Goal: Transaction & Acquisition: Book appointment/travel/reservation

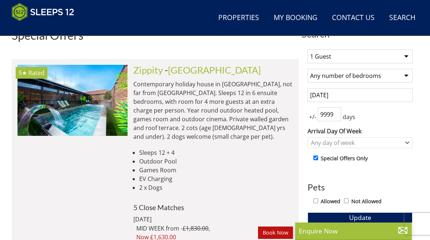
scroll to position [261, 0]
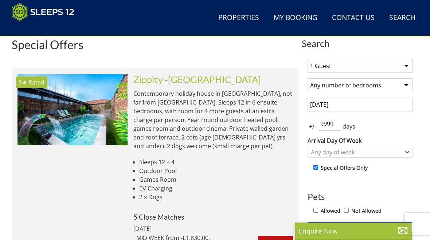
click at [72, 109] on img at bounding box center [72, 109] width 110 height 71
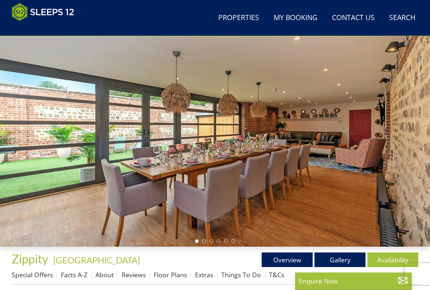
scroll to position [47, 0]
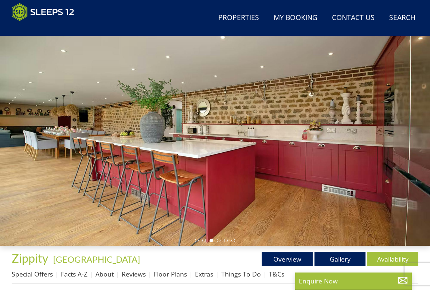
click at [342, 240] on link "Gallery" at bounding box center [340, 259] width 51 height 15
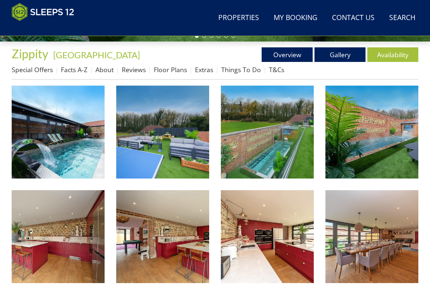
scroll to position [251, 0]
click at [50, 146] on img at bounding box center [58, 132] width 93 height 93
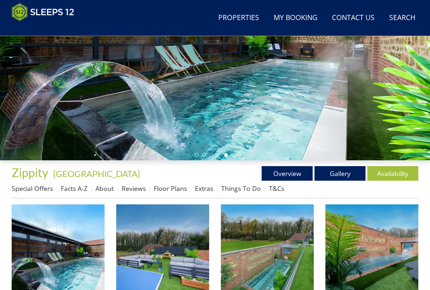
scroll to position [130, 0]
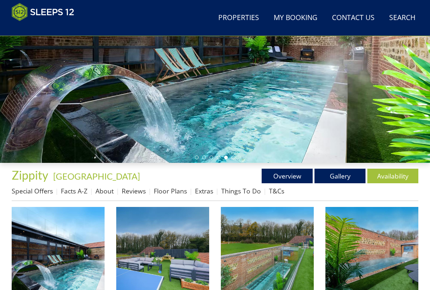
click at [285, 176] on link "Overview" at bounding box center [287, 176] width 51 height 15
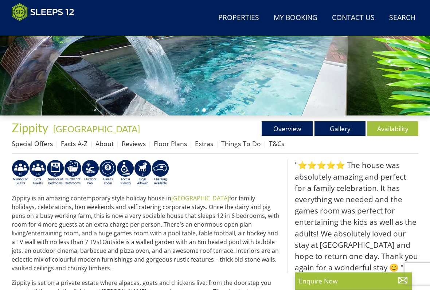
scroll to position [177, 0]
click at [393, 125] on link "Availability" at bounding box center [392, 128] width 51 height 15
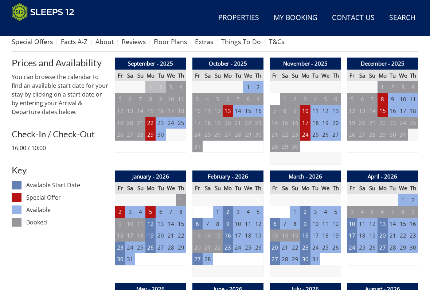
scroll to position [280, 0]
click at [119, 210] on td "2" at bounding box center [120, 212] width 10 height 12
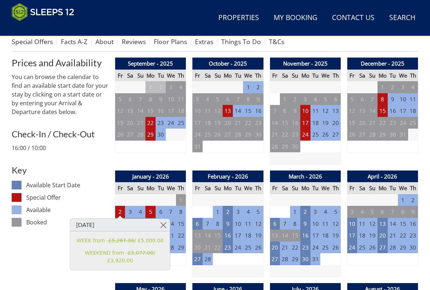
click at [165, 226] on link at bounding box center [163, 225] width 13 height 13
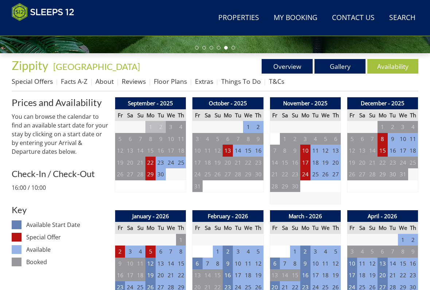
scroll to position [218, 0]
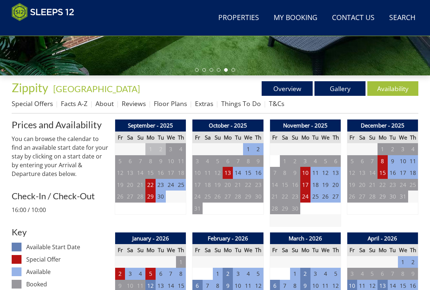
click at [153, 183] on td "22" at bounding box center [150, 185] width 10 height 12
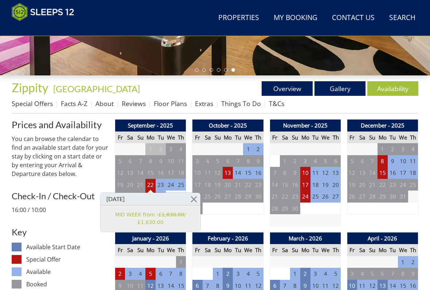
click at [195, 198] on link at bounding box center [194, 199] width 13 height 13
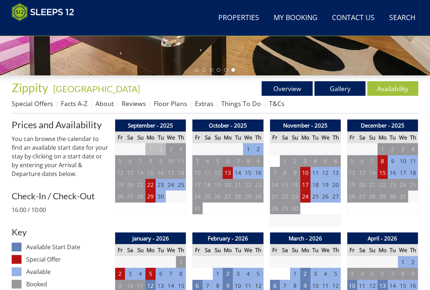
click at [148, 196] on td "29" at bounding box center [150, 197] width 10 height 12
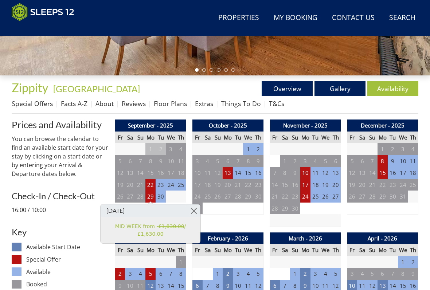
click at [195, 209] on link at bounding box center [194, 210] width 13 height 13
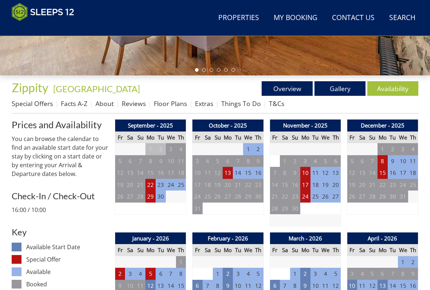
click at [152, 182] on td "22" at bounding box center [150, 185] width 10 height 12
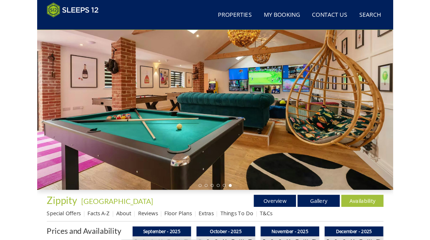
scroll to position [0, 0]
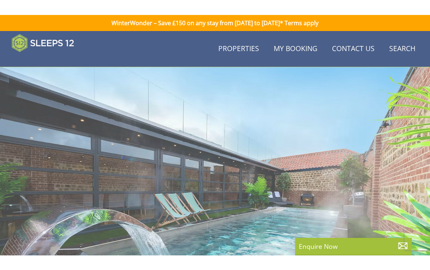
scroll to position [177, 0]
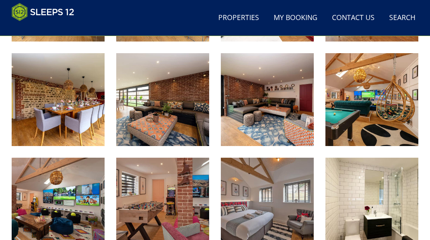
scroll to position [491, 0]
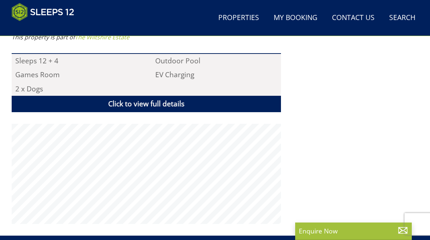
scroll to position [47, 0]
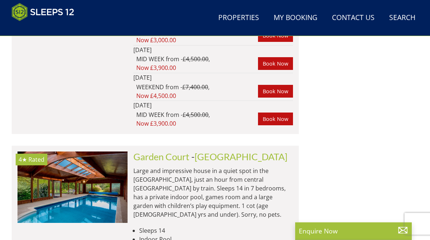
scroll to position [826, 0]
click at [89, 165] on img at bounding box center [72, 187] width 110 height 71
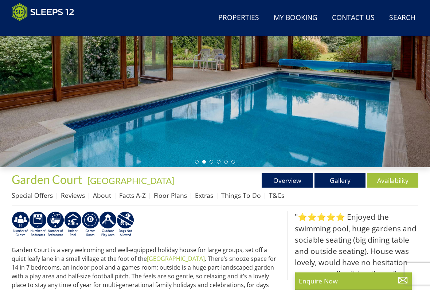
scroll to position [126, 0]
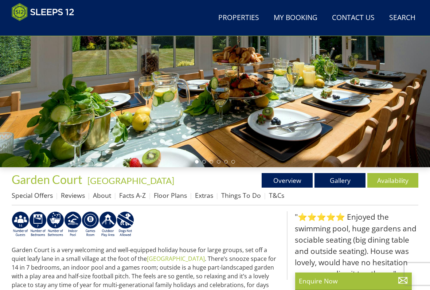
click at [336, 184] on link "Gallery" at bounding box center [340, 180] width 51 height 15
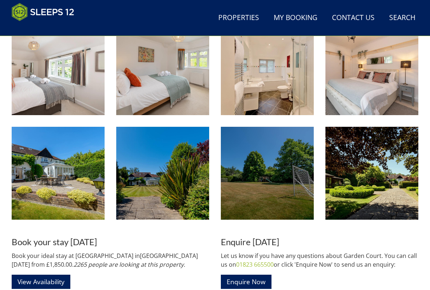
scroll to position [733, 0]
click at [272, 191] on img at bounding box center [267, 173] width 93 height 93
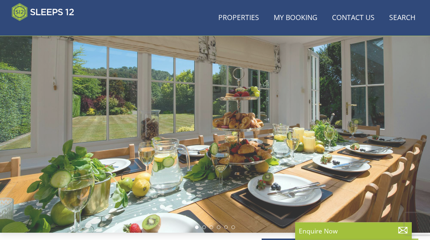
scroll to position [57, 0]
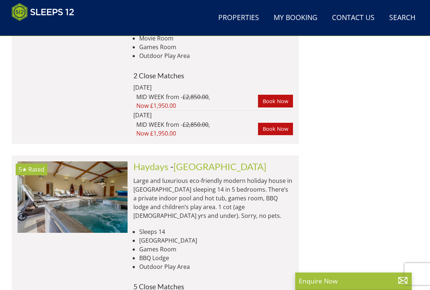
scroll to position [5600, 0]
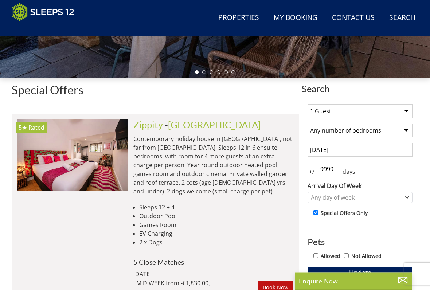
scroll to position [211, 0]
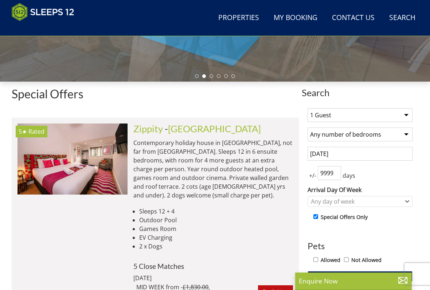
click at [85, 157] on img at bounding box center [72, 159] width 110 height 71
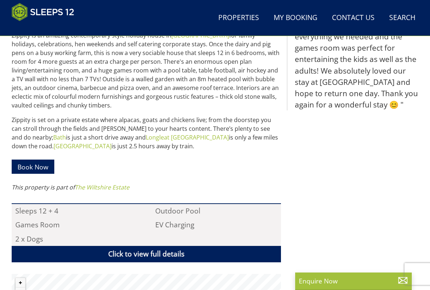
scroll to position [341, 0]
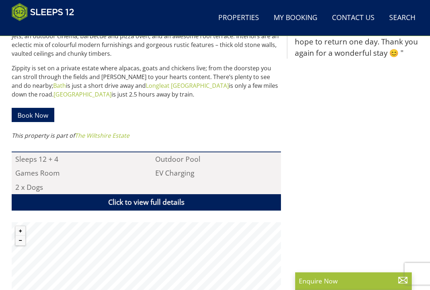
click at [109, 132] on link "The Wiltshire Estate" at bounding box center [102, 136] width 55 height 8
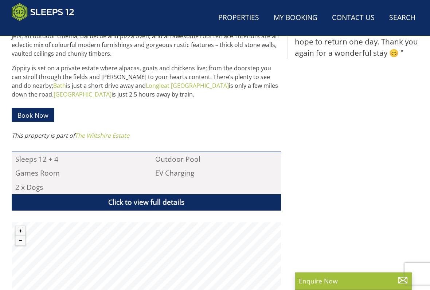
scroll to position [392, 0]
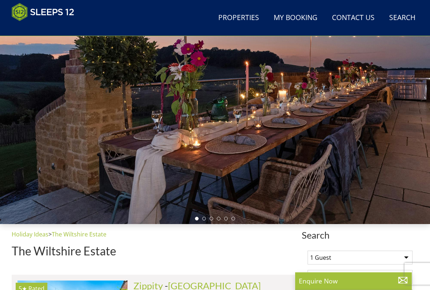
scroll to position [67, 0]
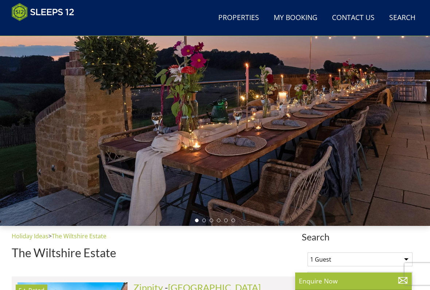
click at [222, 191] on div at bounding box center [215, 105] width 430 height 241
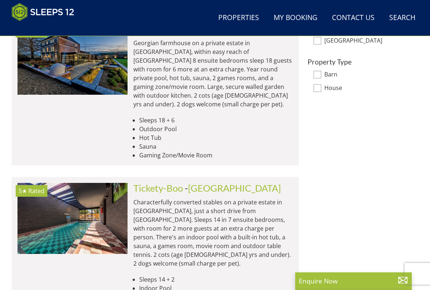
scroll to position [477, 0]
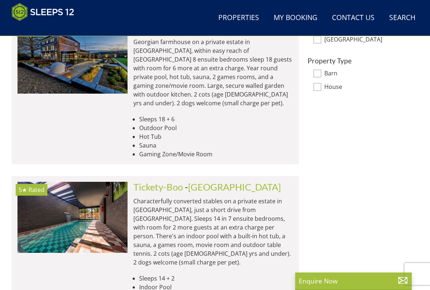
click at [92, 217] on img at bounding box center [72, 217] width 110 height 71
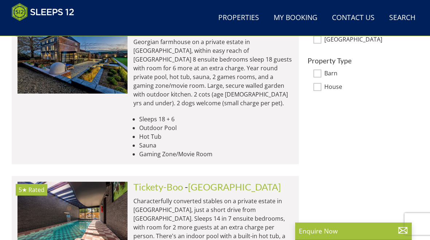
scroll to position [0, 441]
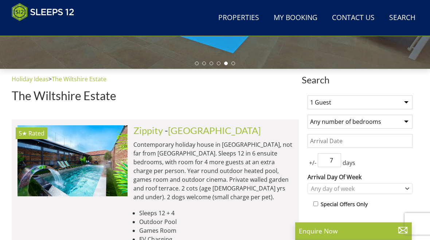
scroll to position [224, 0]
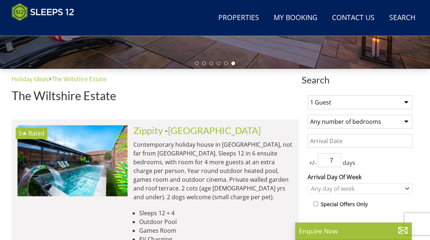
click at [102, 168] on img at bounding box center [72, 160] width 110 height 71
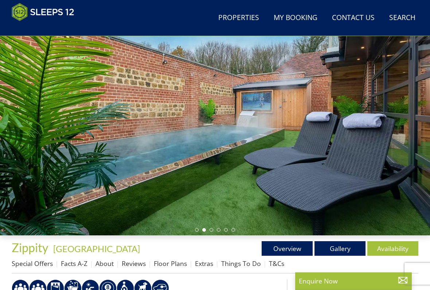
scroll to position [58, 0]
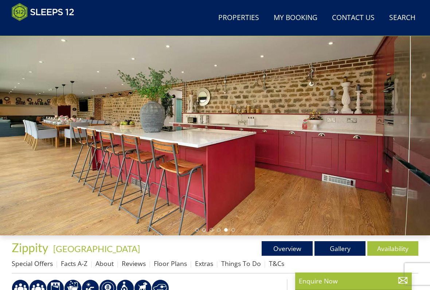
click at [296, 240] on link "Overview" at bounding box center [287, 248] width 51 height 15
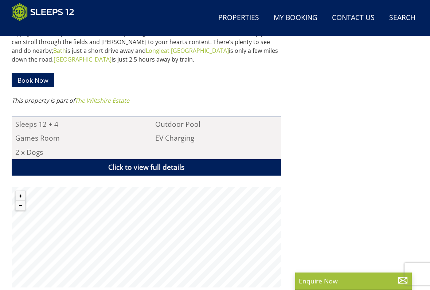
scroll to position [430, 0]
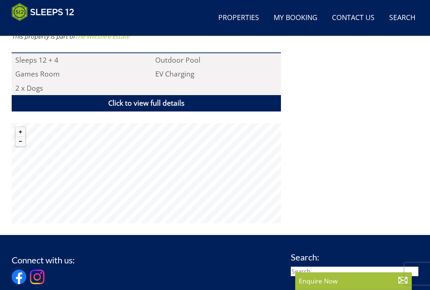
click at [165, 101] on link "Click to view full details" at bounding box center [146, 103] width 269 height 16
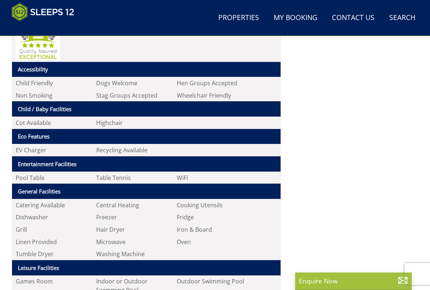
scroll to position [590, 0]
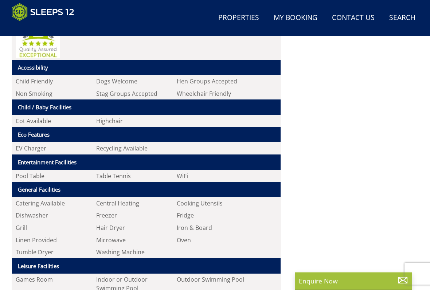
click at [427, 79] on div "Properties Zippity - Wiltshire Overview Gallery Availability Special Offers Fac…" at bounding box center [215, 145] width 430 height 885
